Goal: Task Accomplishment & Management: Manage account settings

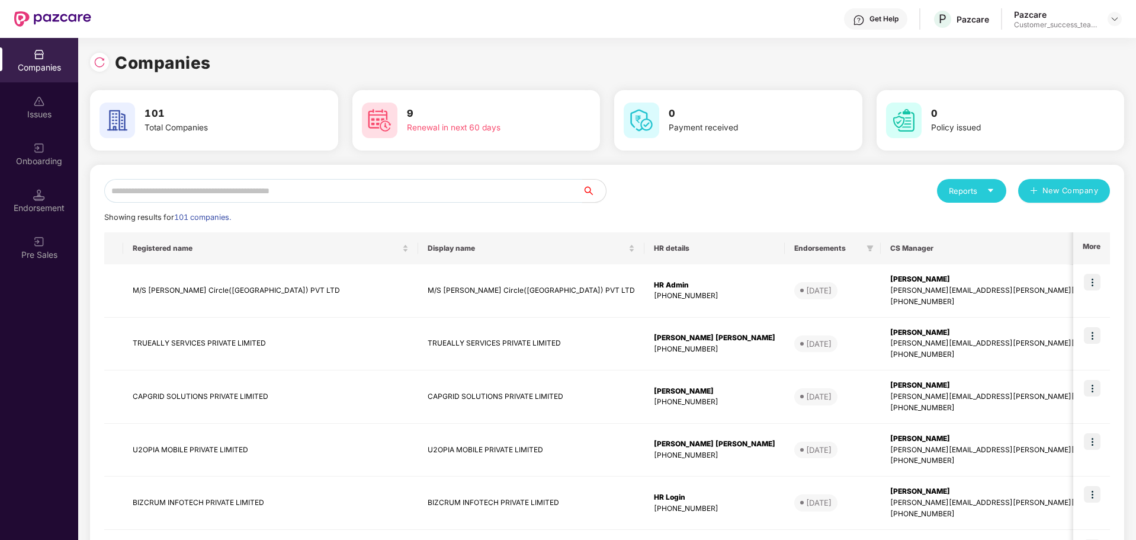
click at [216, 194] on input "text" at bounding box center [343, 191] width 478 height 24
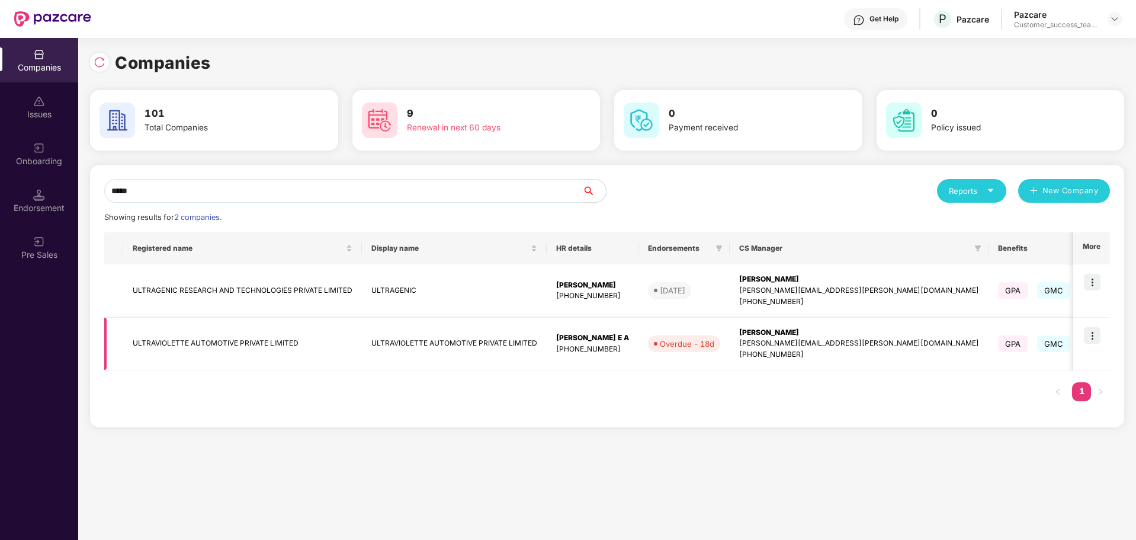
type input "*****"
click at [1097, 338] on img at bounding box center [1092, 335] width 17 height 17
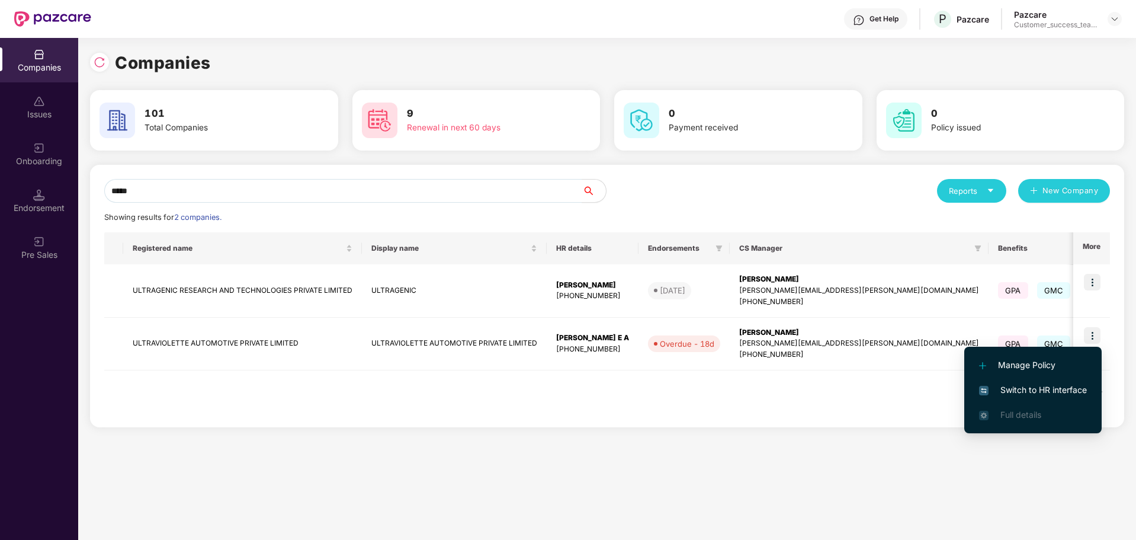
click at [1011, 394] on span "Switch to HR interface" at bounding box center [1033, 389] width 108 height 13
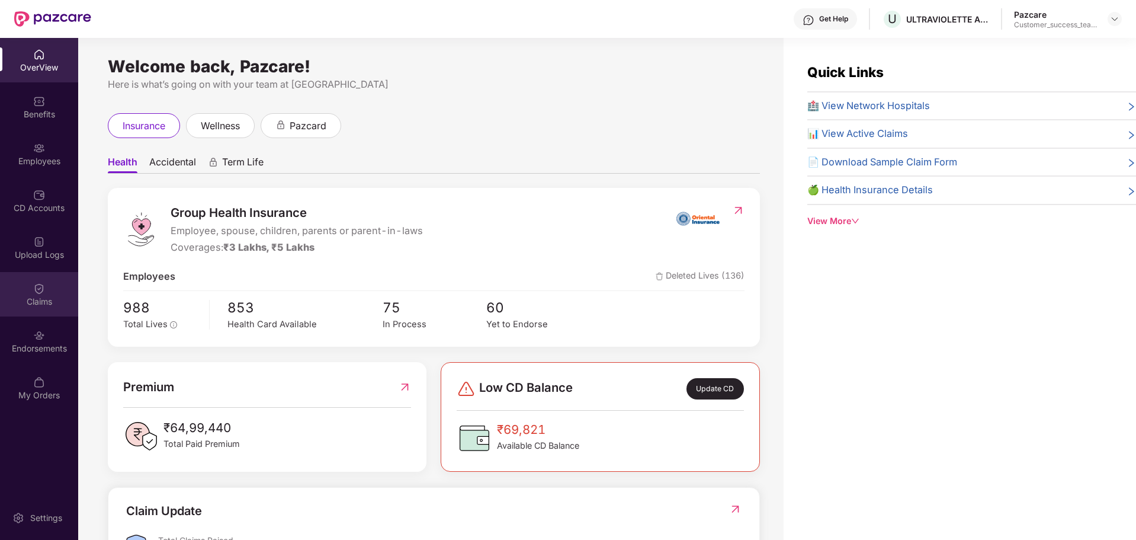
click at [30, 306] on div "Claims" at bounding box center [39, 302] width 78 height 12
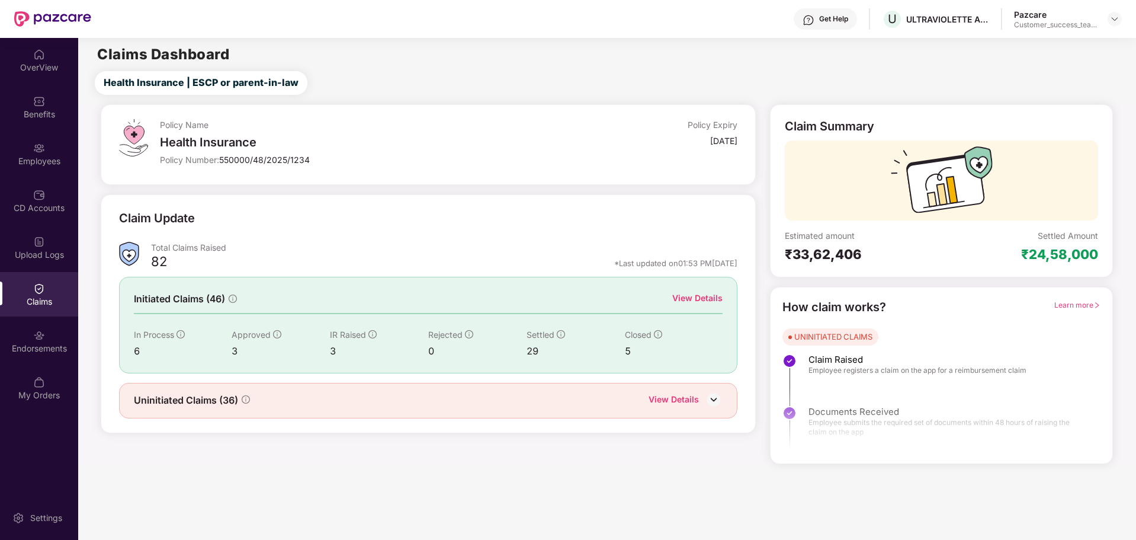
click at [678, 395] on div "View Details" at bounding box center [674, 400] width 50 height 15
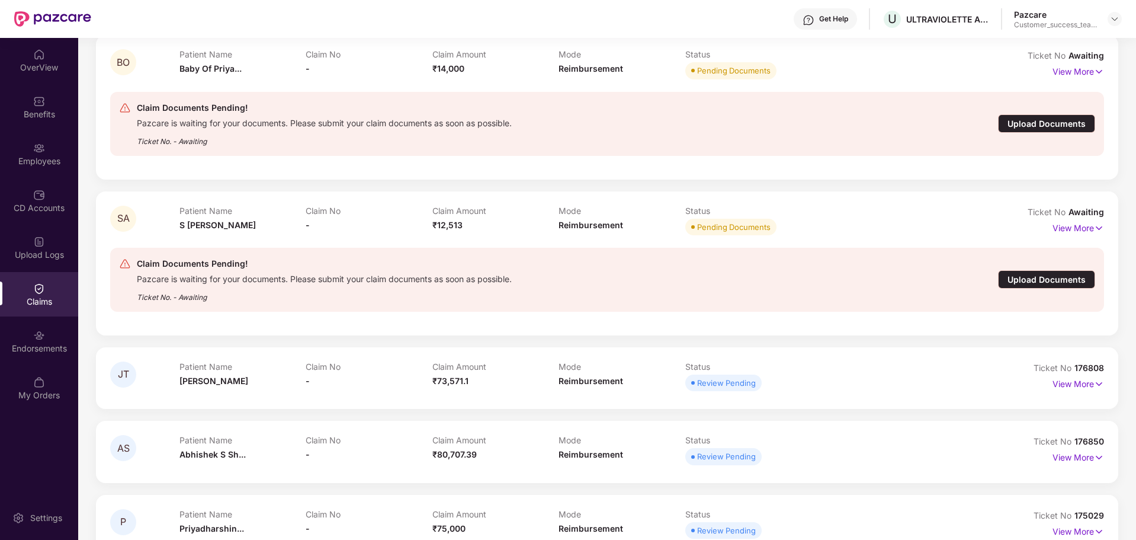
scroll to position [2452, 0]
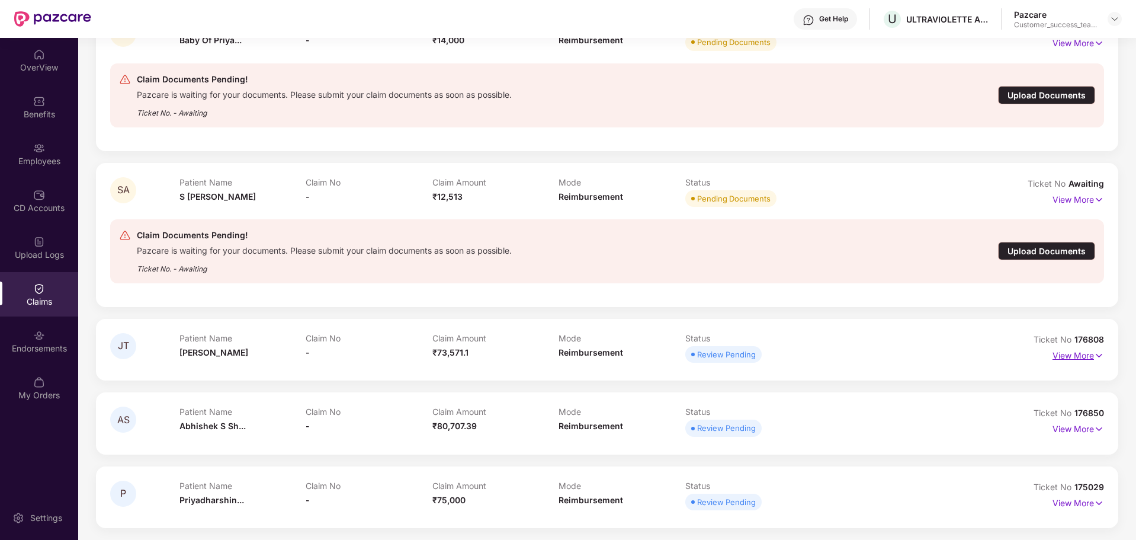
click at [1075, 355] on p "View More" at bounding box center [1079, 354] width 52 height 16
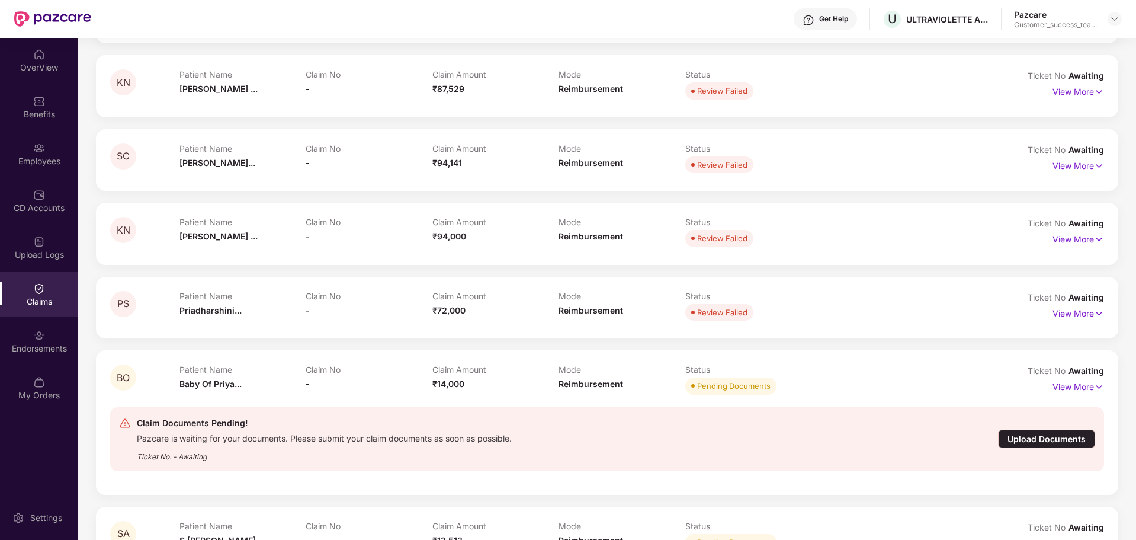
scroll to position [2107, 0]
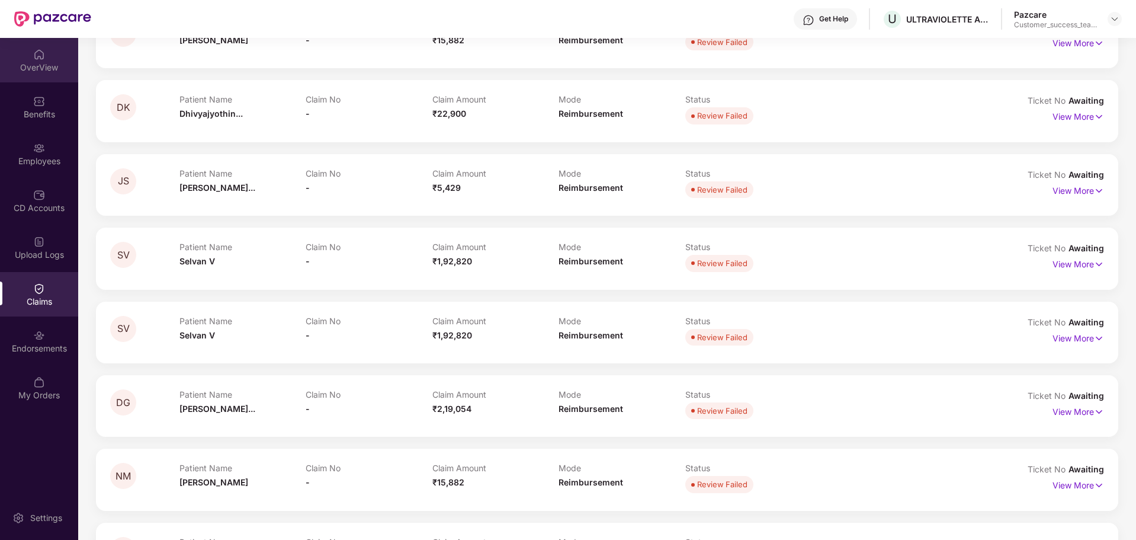
click at [44, 55] on img at bounding box center [39, 55] width 12 height 12
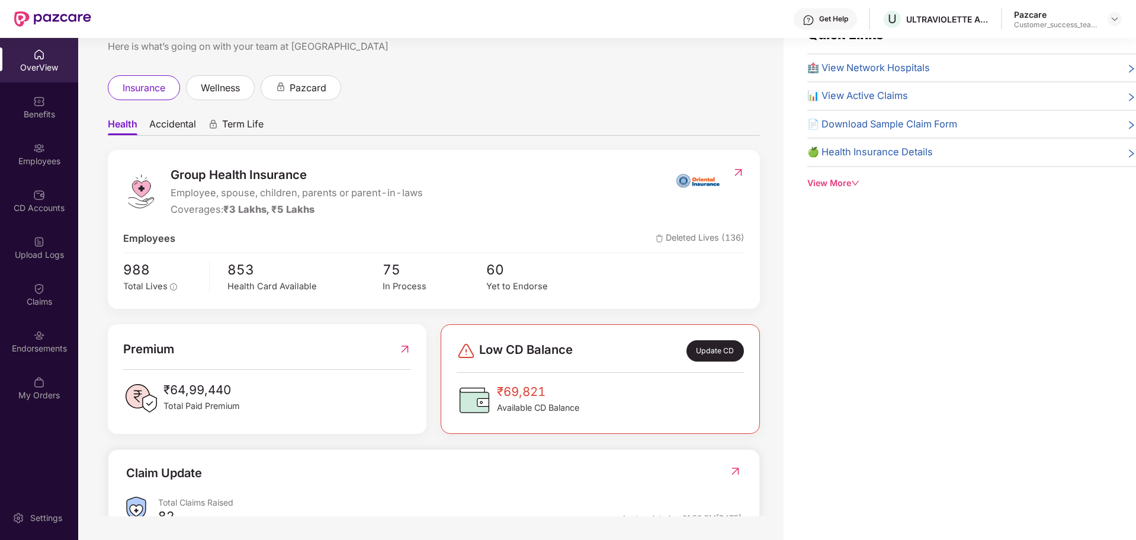
scroll to position [0, 0]
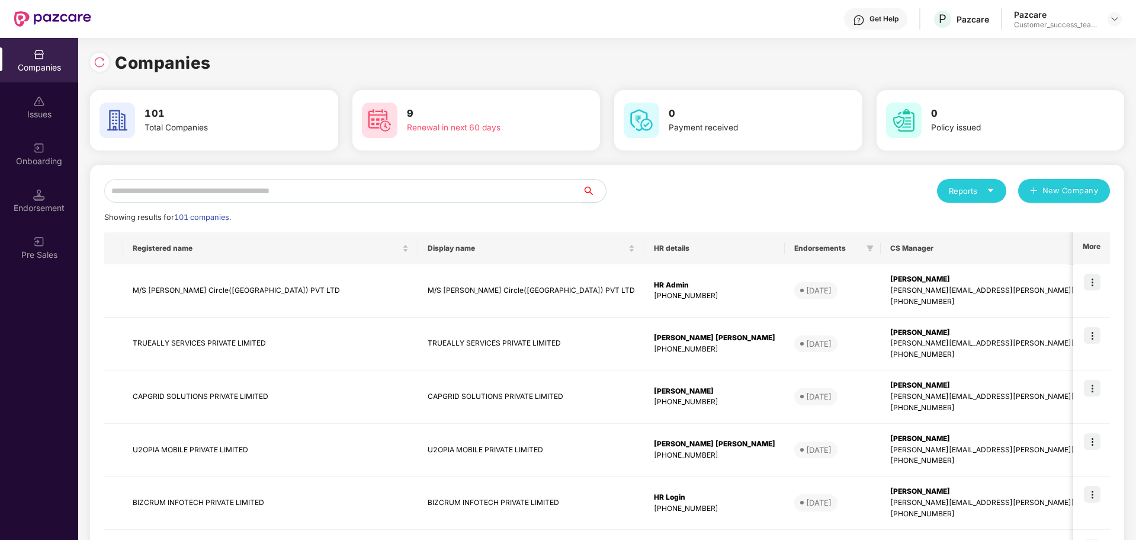
click at [234, 184] on input "text" at bounding box center [343, 191] width 478 height 24
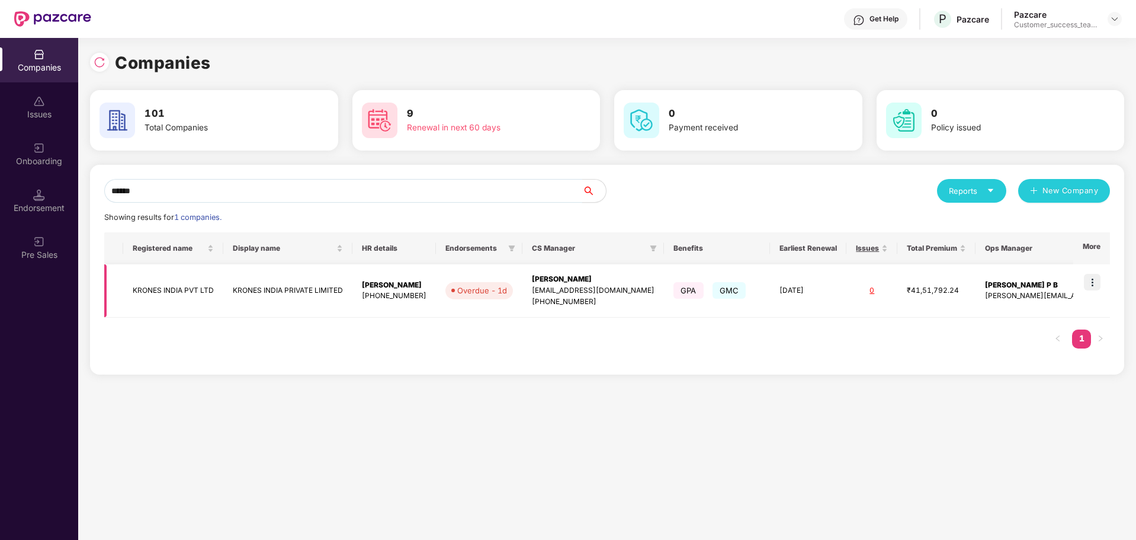
type input "******"
click at [1093, 282] on img at bounding box center [1092, 282] width 17 height 17
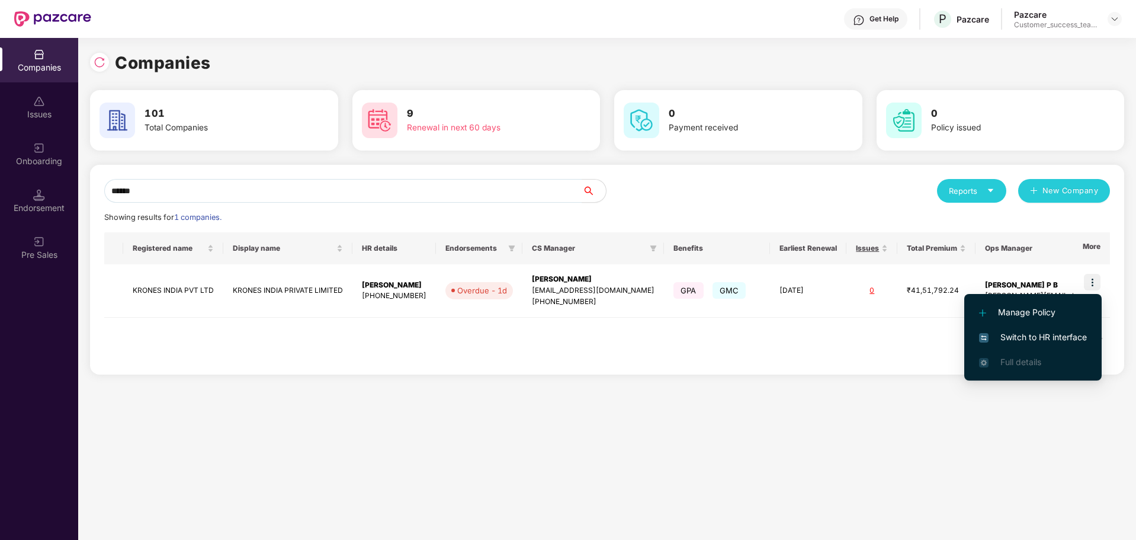
click at [1033, 341] on span "Switch to HR interface" at bounding box center [1033, 337] width 108 height 13
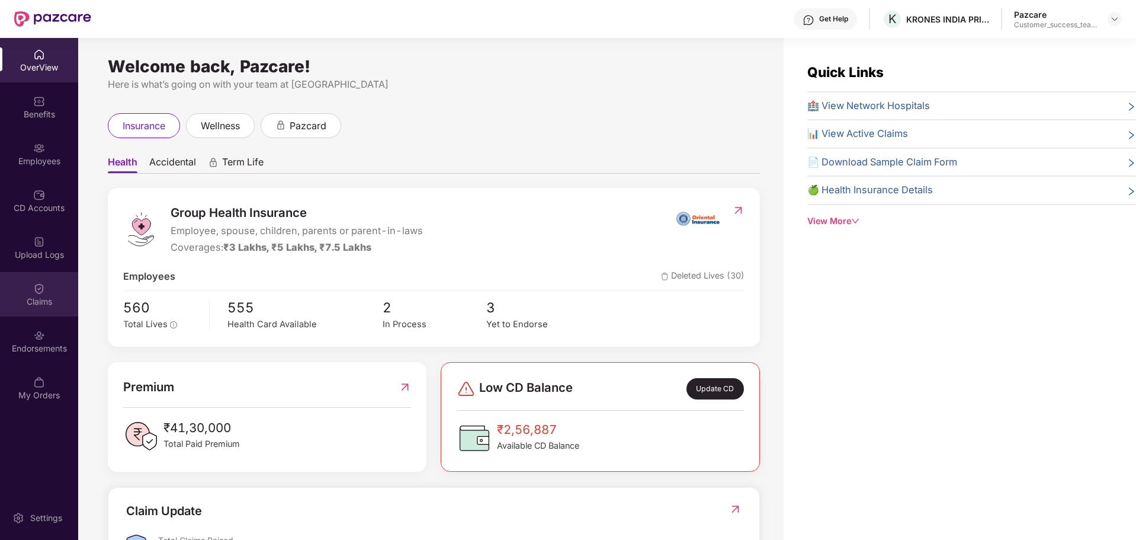
click at [40, 292] on img at bounding box center [39, 289] width 12 height 12
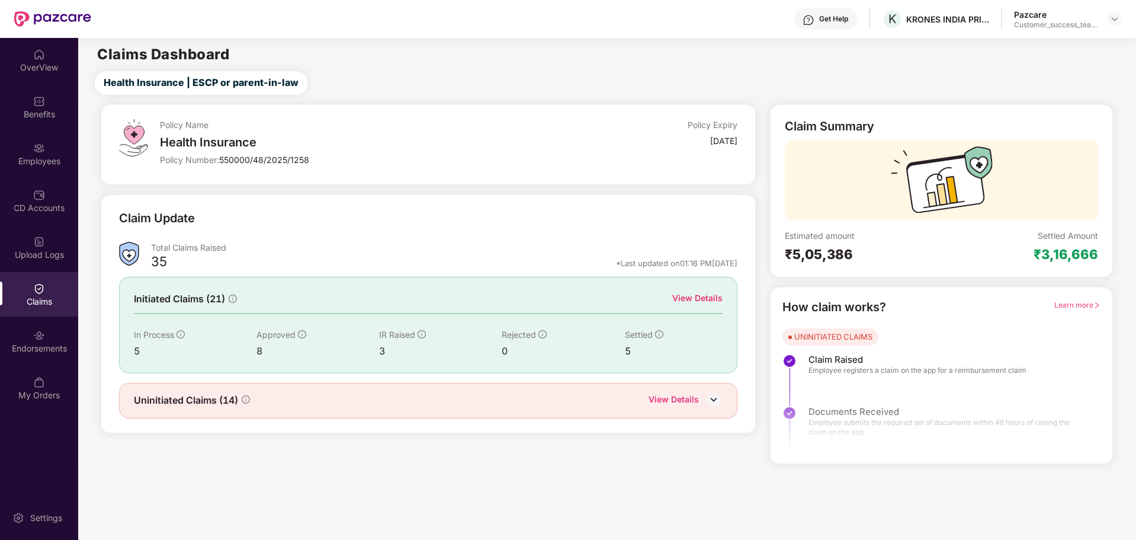
click at [381, 405] on div "Uninitiated Claims (14) View Details" at bounding box center [429, 400] width 590 height 15
click at [680, 292] on div "View Details" at bounding box center [697, 298] width 50 height 13
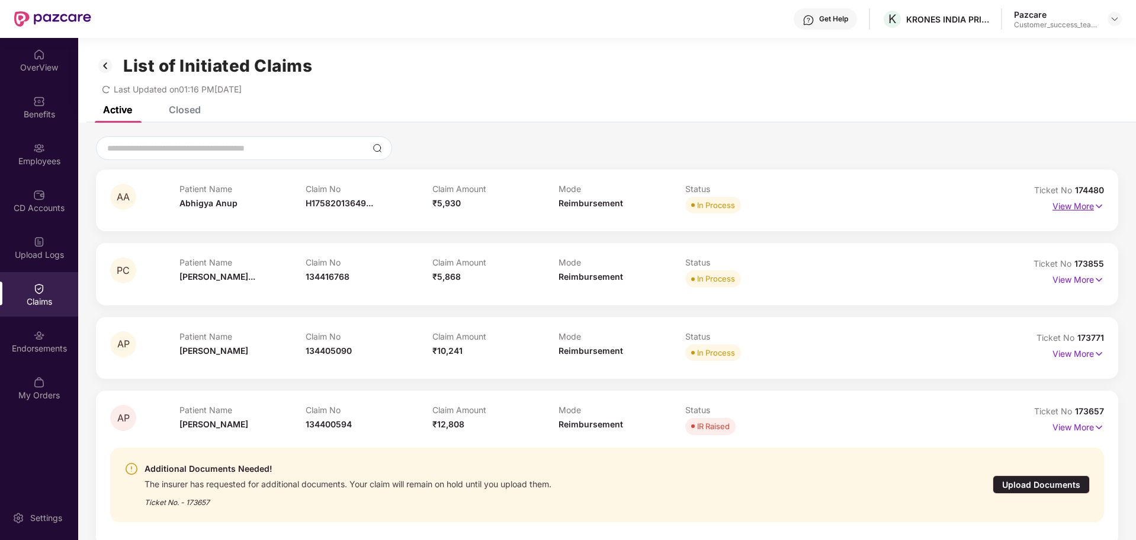
click at [1070, 201] on p "View More" at bounding box center [1079, 205] width 52 height 16
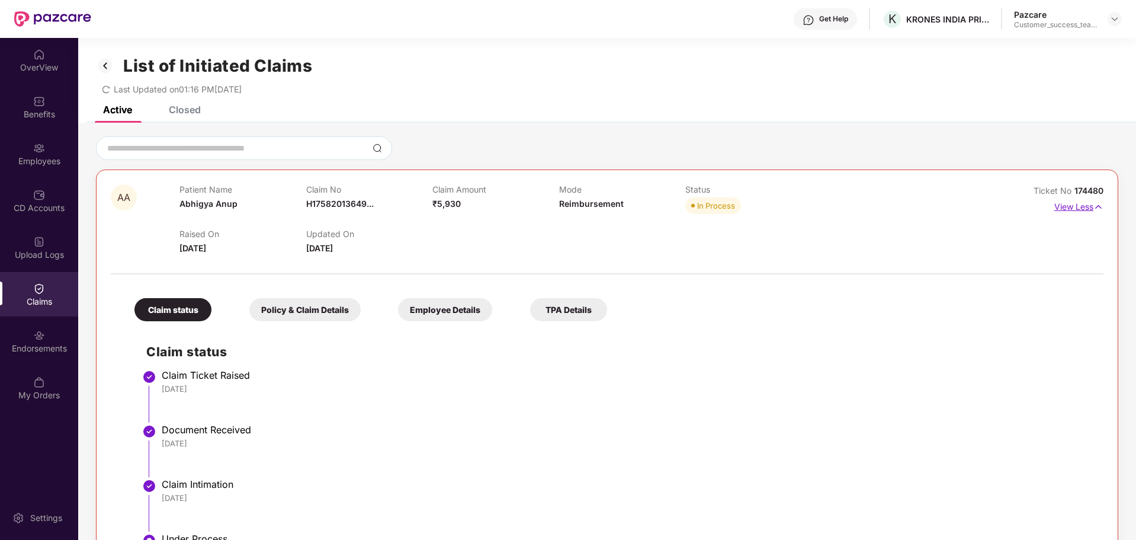
click at [1069, 210] on p "View Less" at bounding box center [1079, 205] width 49 height 16
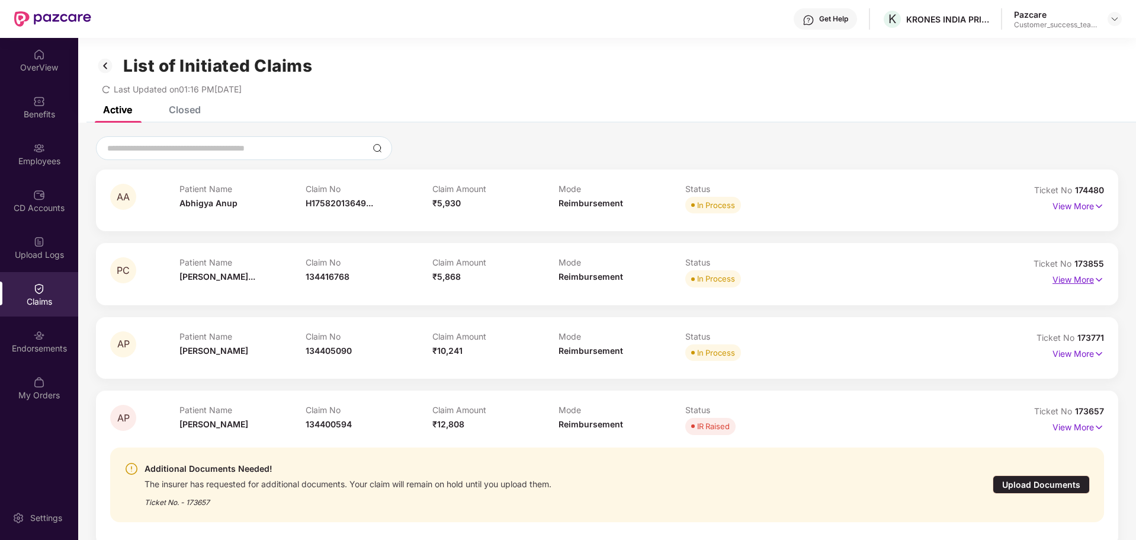
click at [1058, 284] on p "View More" at bounding box center [1079, 278] width 52 height 16
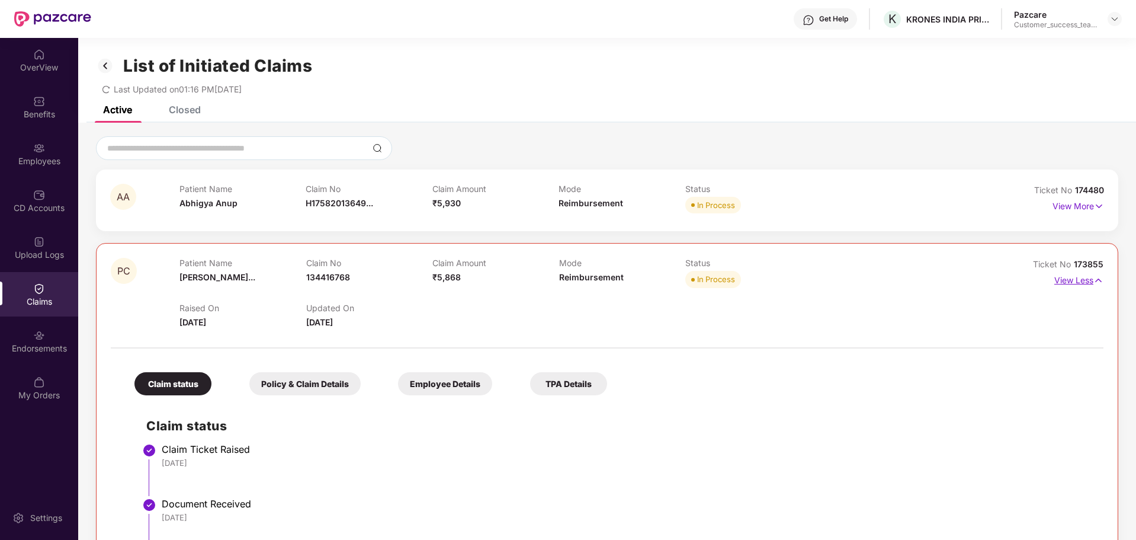
click at [1058, 284] on p "View Less" at bounding box center [1079, 279] width 49 height 16
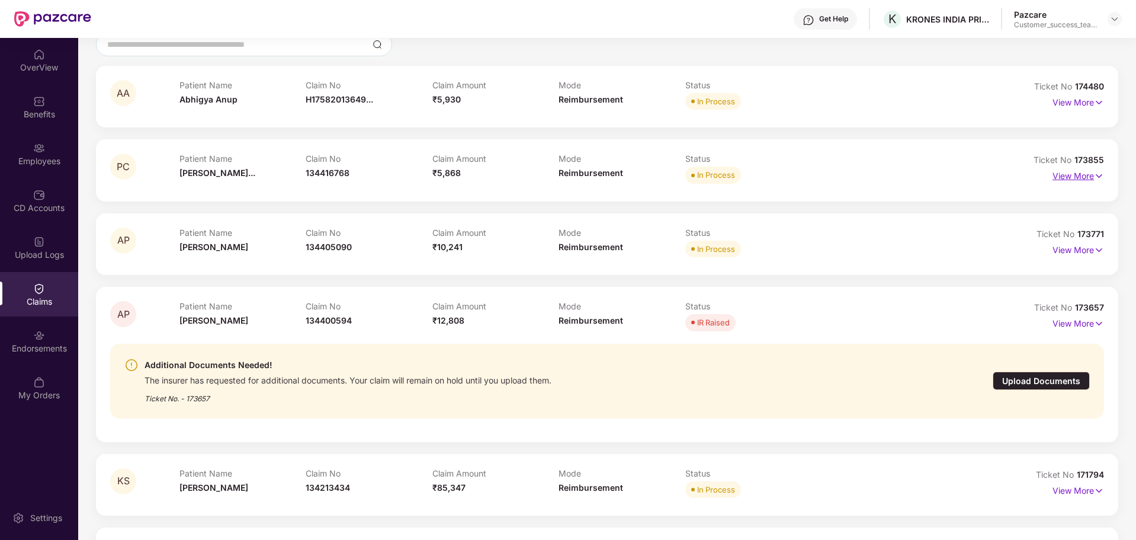
scroll to position [102, 0]
click at [1063, 257] on p "View More" at bounding box center [1079, 250] width 52 height 16
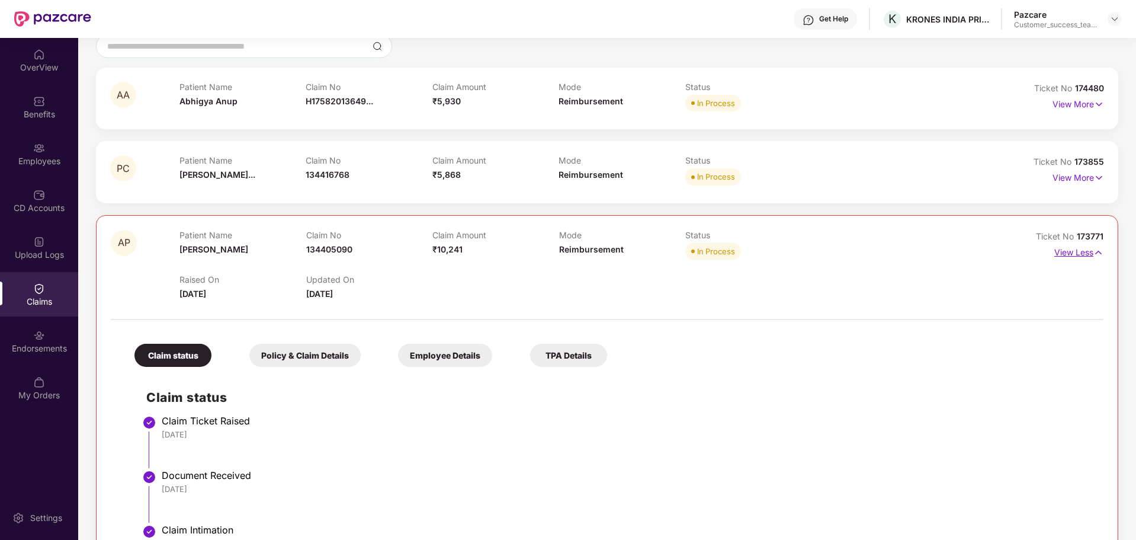
click at [1063, 257] on p "View Less" at bounding box center [1079, 251] width 49 height 16
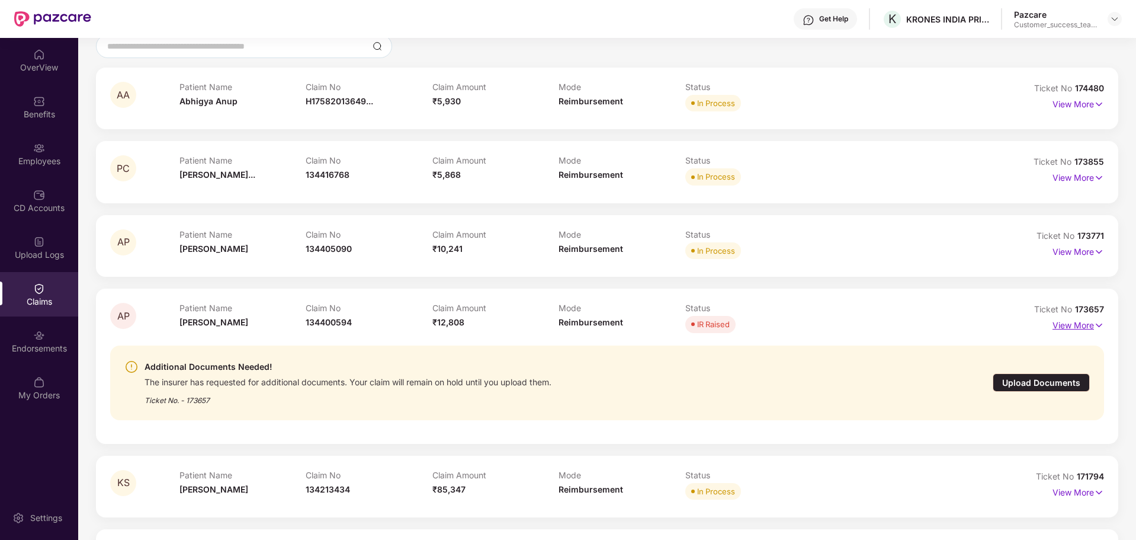
click at [1066, 326] on p "View More" at bounding box center [1079, 324] width 52 height 16
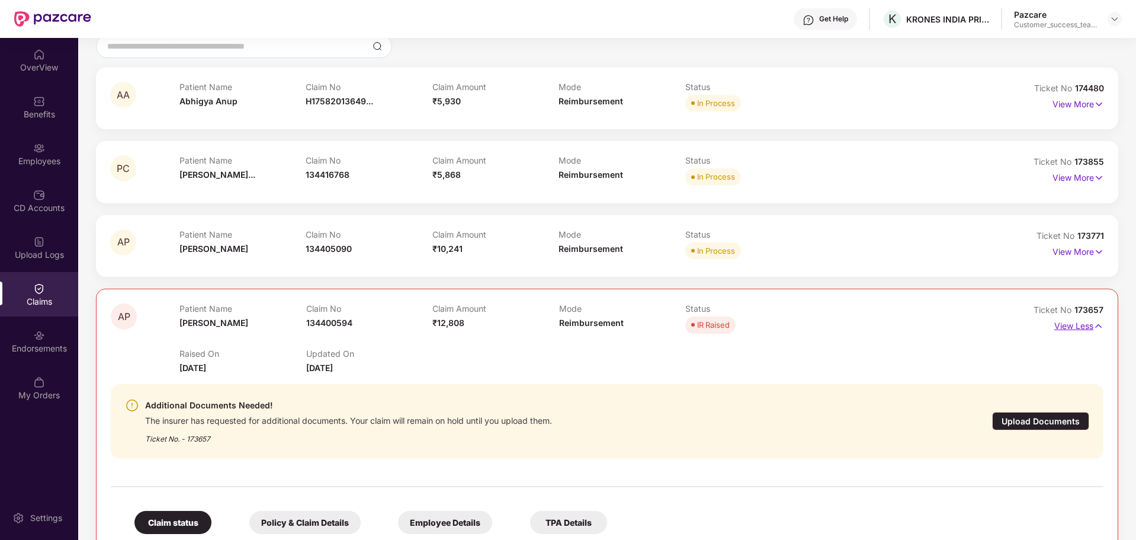
click at [1066, 326] on p "View Less" at bounding box center [1079, 324] width 49 height 16
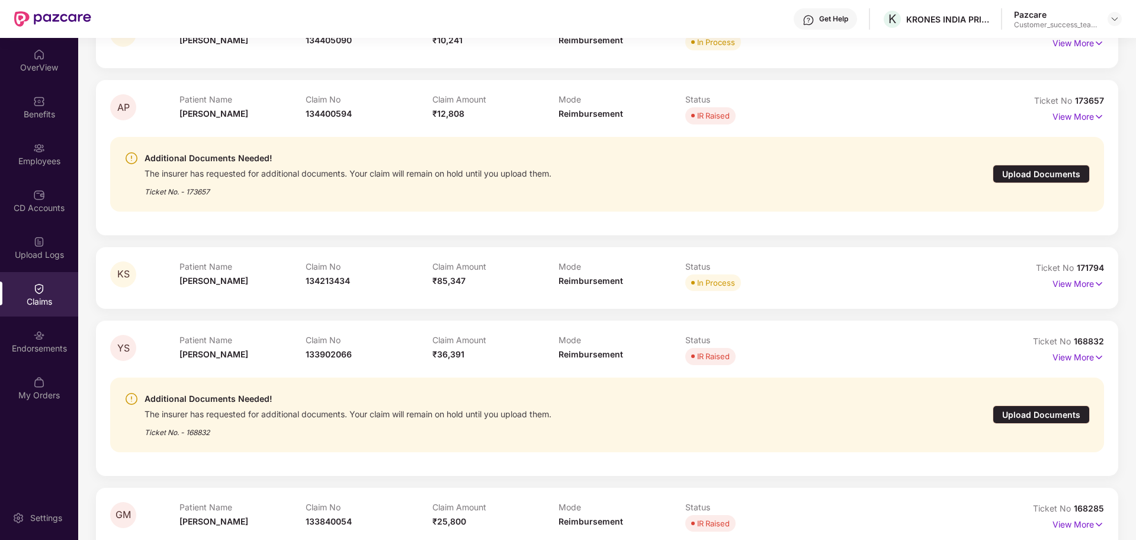
scroll to position [311, 0]
click at [1058, 288] on p "View More" at bounding box center [1079, 282] width 52 height 16
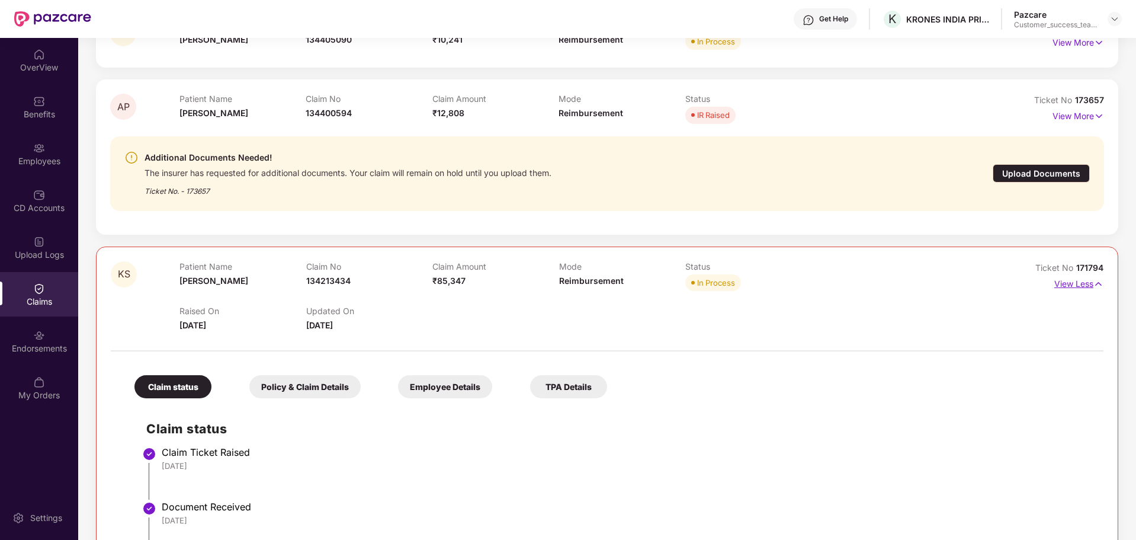
click at [1058, 288] on p "View Less" at bounding box center [1079, 282] width 49 height 16
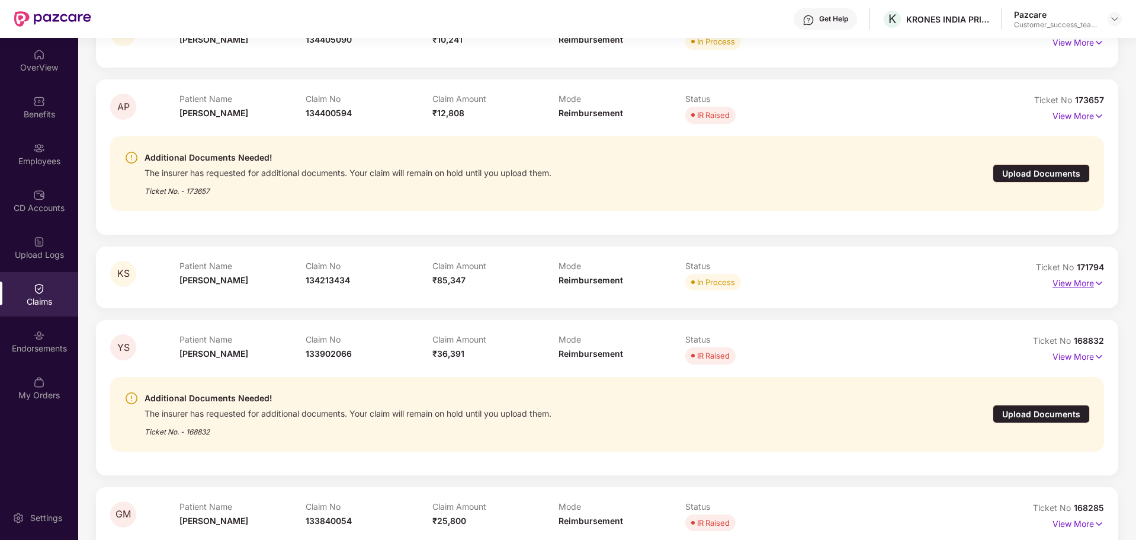
scroll to position [405, 0]
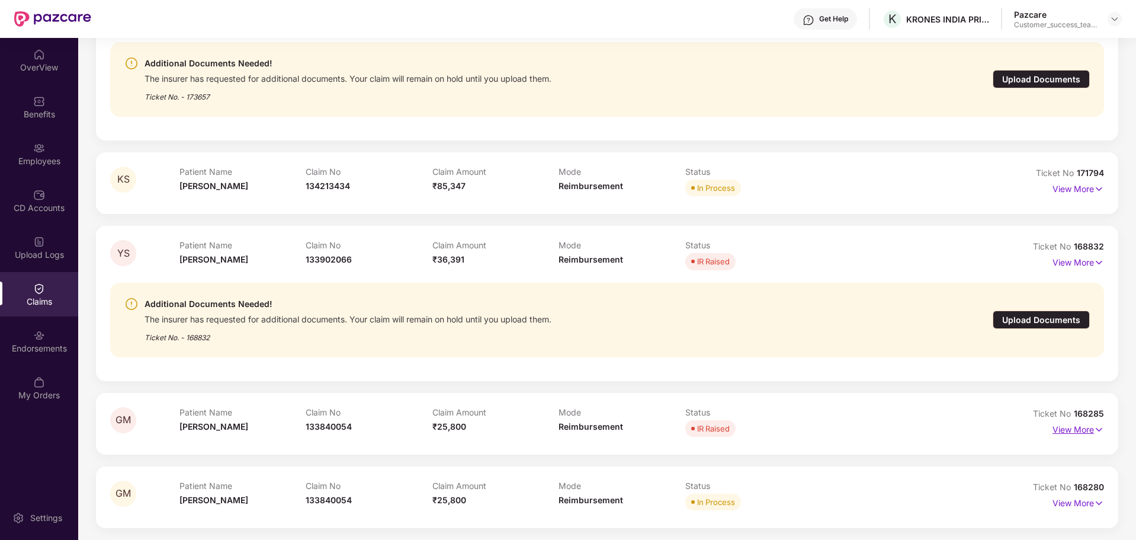
click at [1064, 429] on p "View More" at bounding box center [1079, 428] width 52 height 16
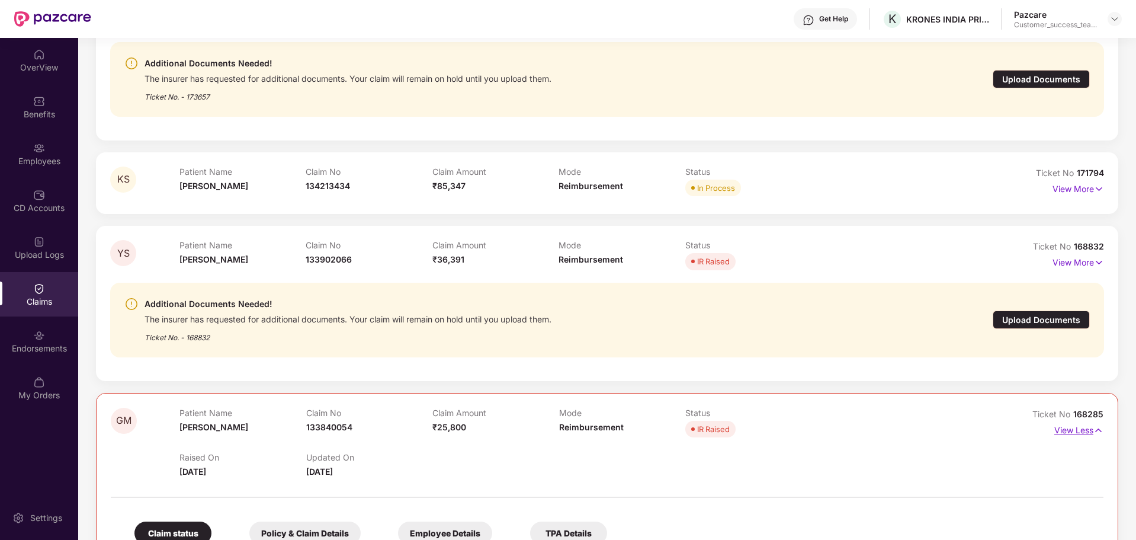
scroll to position [543, 0]
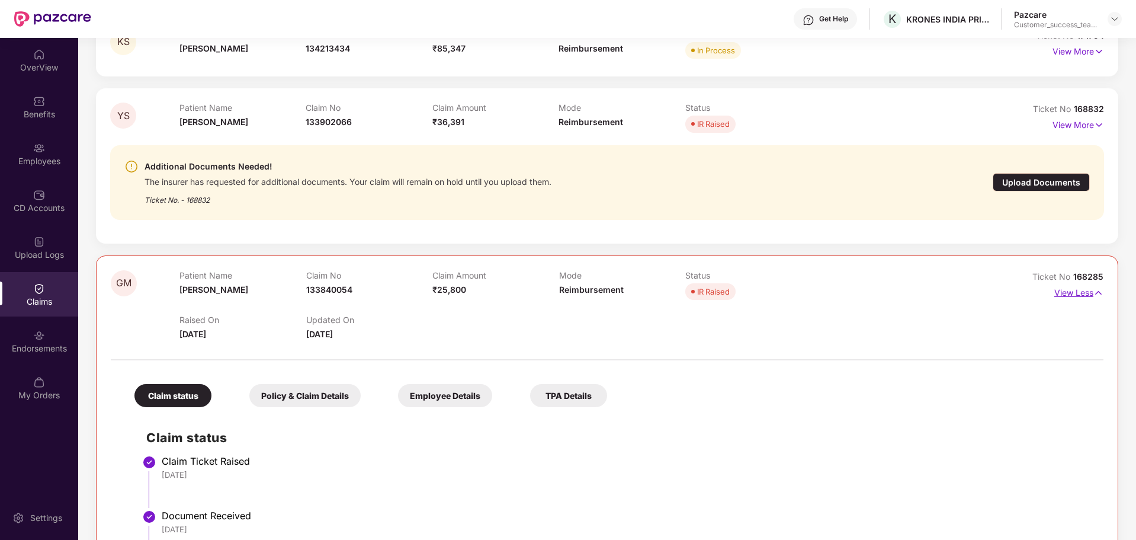
click at [1071, 284] on p "View Less" at bounding box center [1079, 291] width 49 height 16
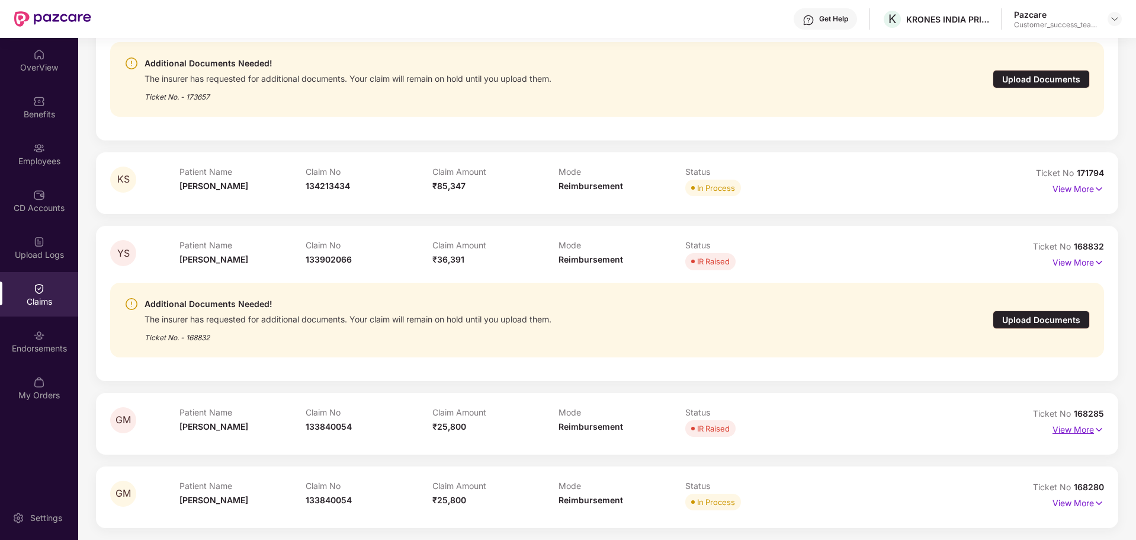
scroll to position [405, 0]
click at [1083, 506] on p "View More" at bounding box center [1079, 502] width 52 height 16
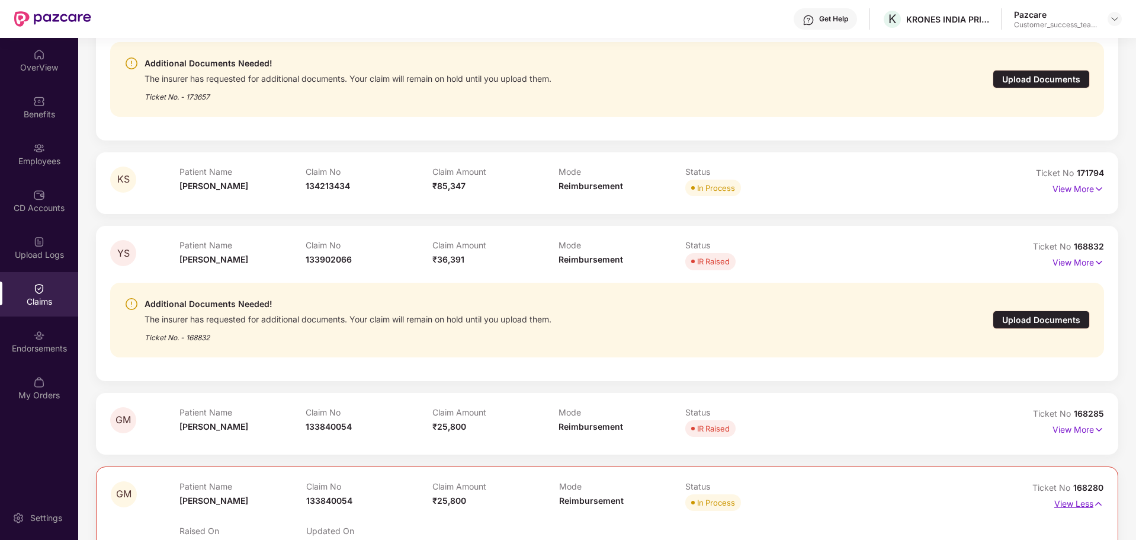
scroll to position [543, 0]
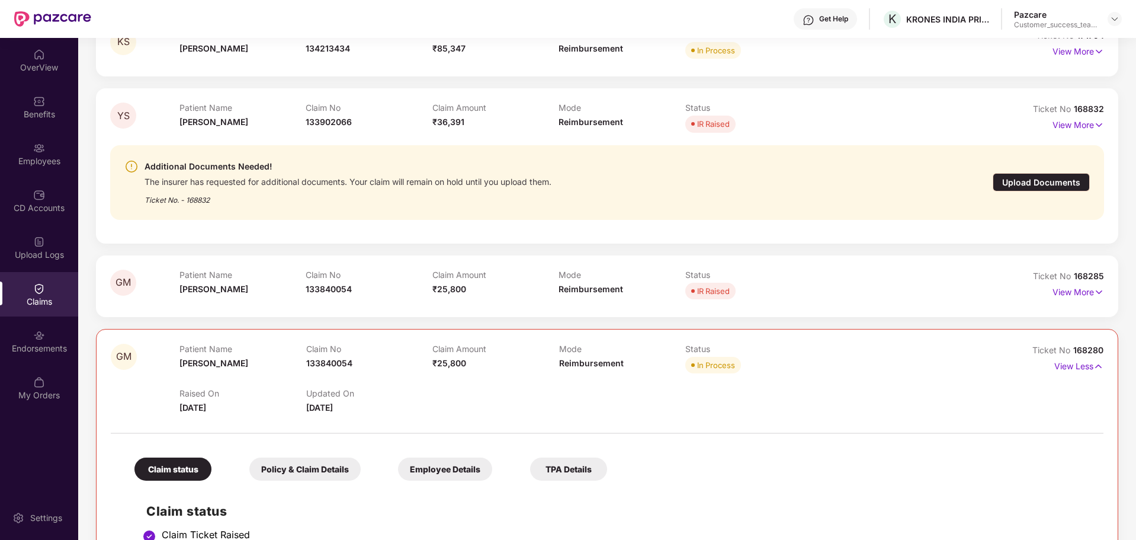
click at [1079, 373] on div "View Less" at bounding box center [1079, 366] width 49 height 19
click at [1078, 371] on p "View Less" at bounding box center [1079, 365] width 49 height 16
